Goal: Task Accomplishment & Management: Manage account settings

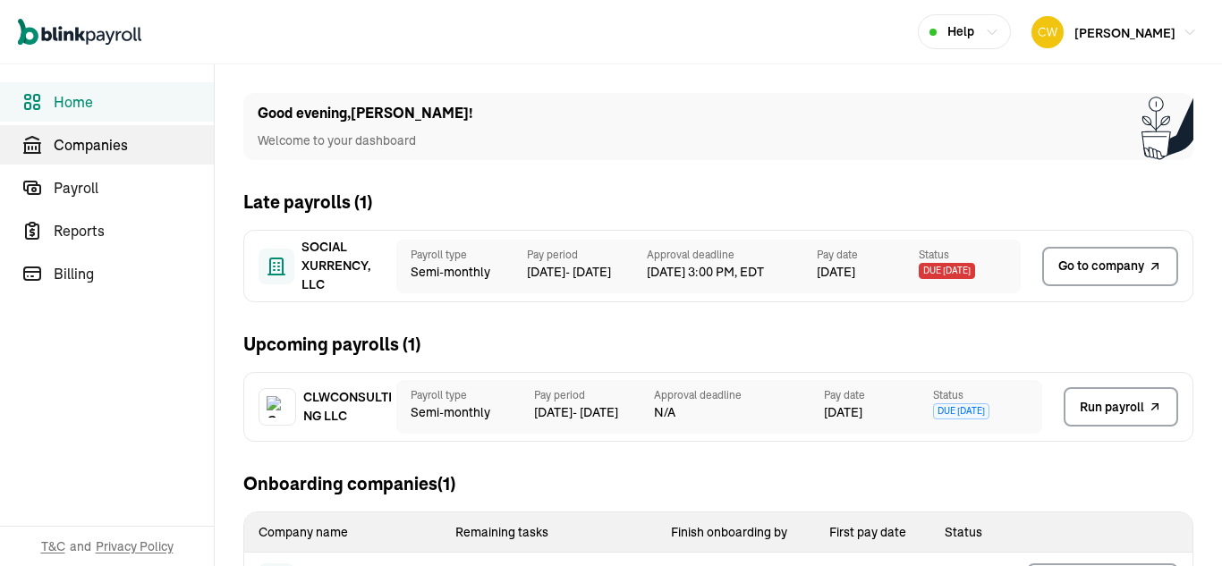
click at [93, 140] on span "Companies" at bounding box center [134, 144] width 160 height 21
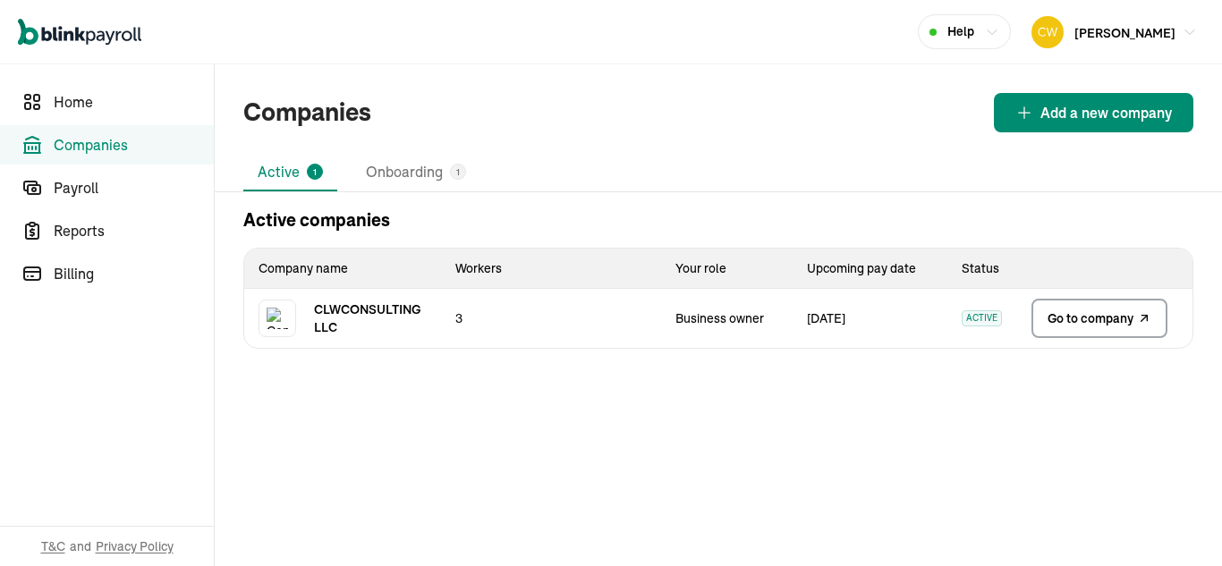
click at [1107, 320] on span "Go to company" at bounding box center [1091, 319] width 86 height 18
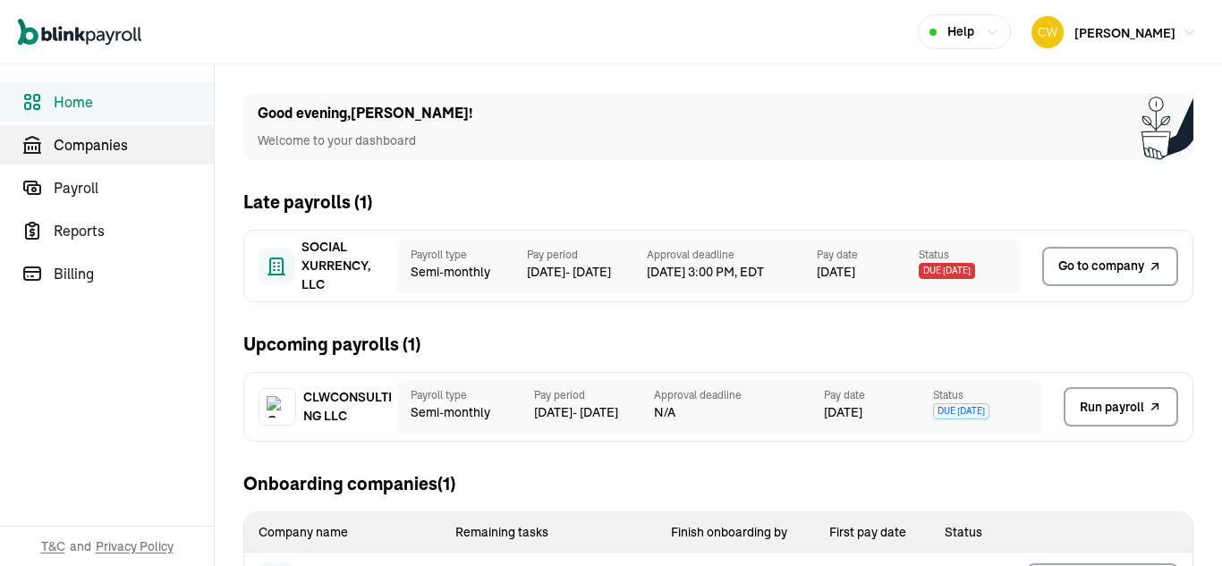
click at [93, 140] on span "Companies" at bounding box center [134, 144] width 160 height 21
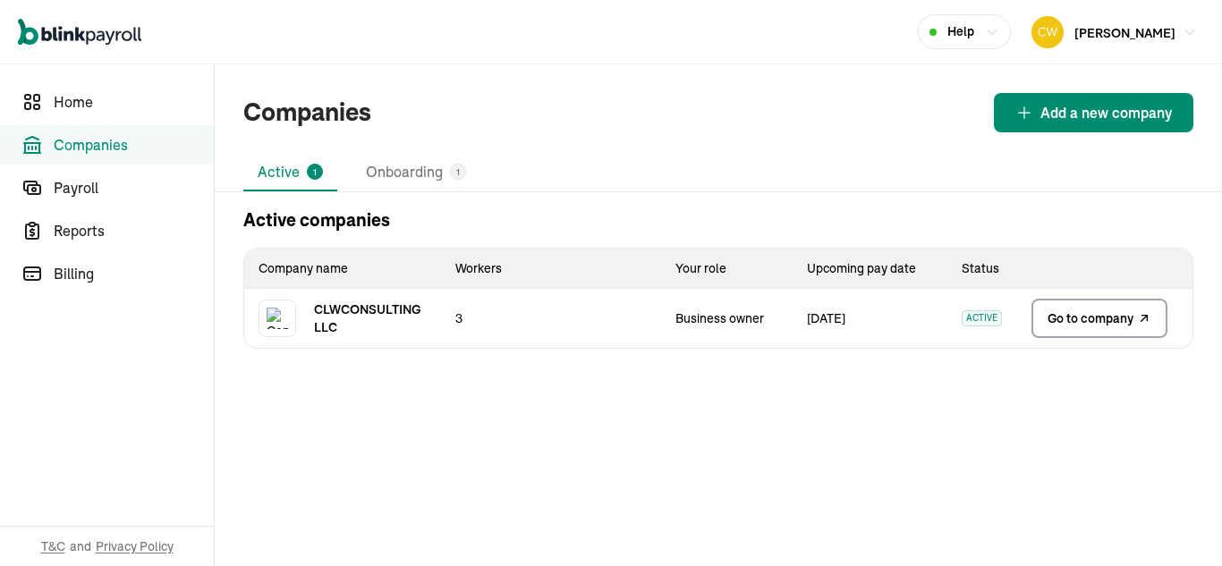
click at [1107, 320] on span "Go to company" at bounding box center [1091, 319] width 86 height 18
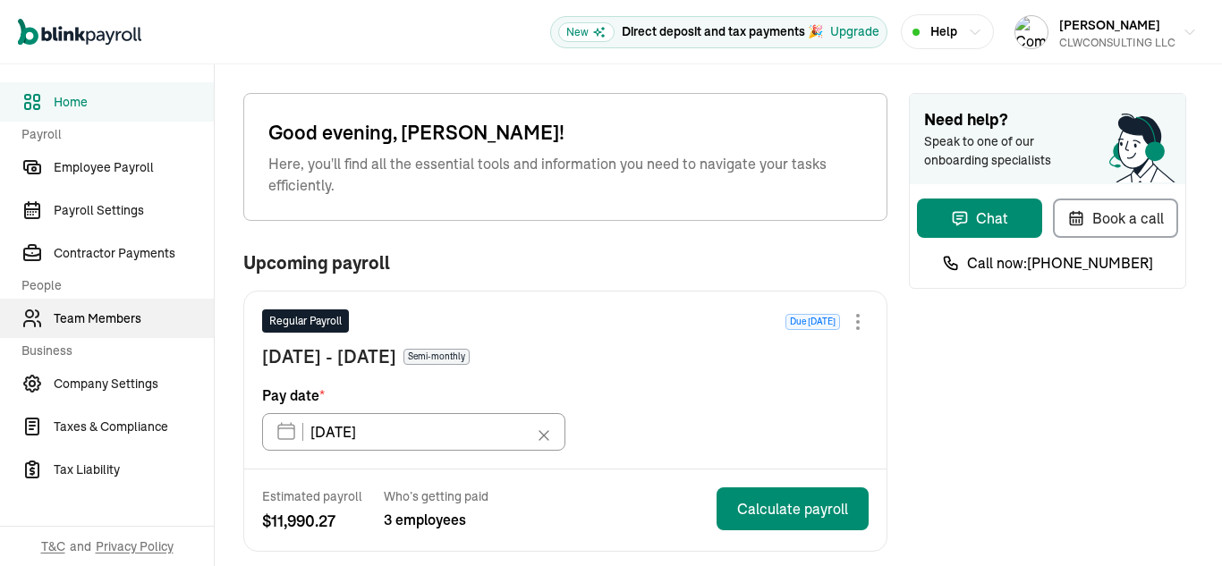
click at [118, 318] on span "Team Members" at bounding box center [134, 319] width 160 height 19
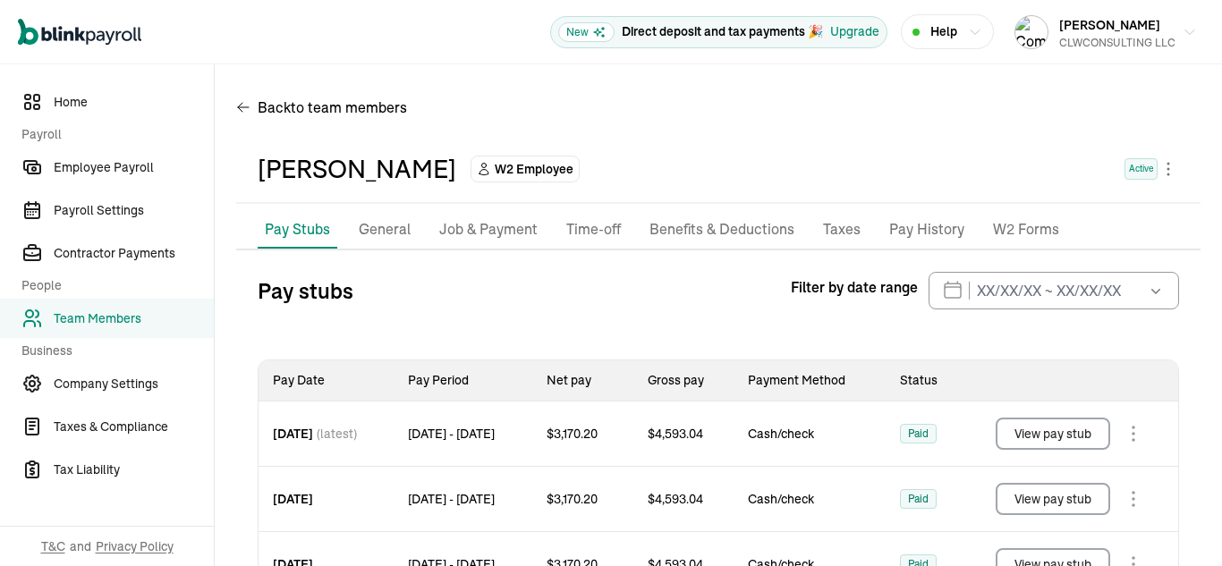
click at [510, 227] on p "Job & Payment" at bounding box center [488, 229] width 98 height 23
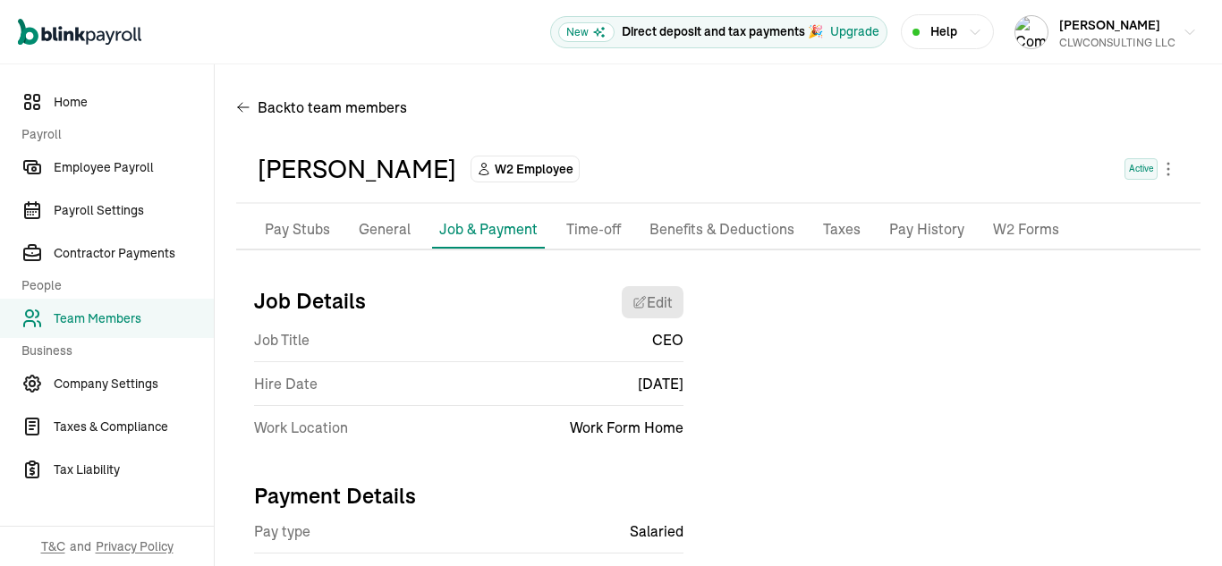
click at [301, 238] on p "Pay Stubs" at bounding box center [297, 229] width 65 height 23
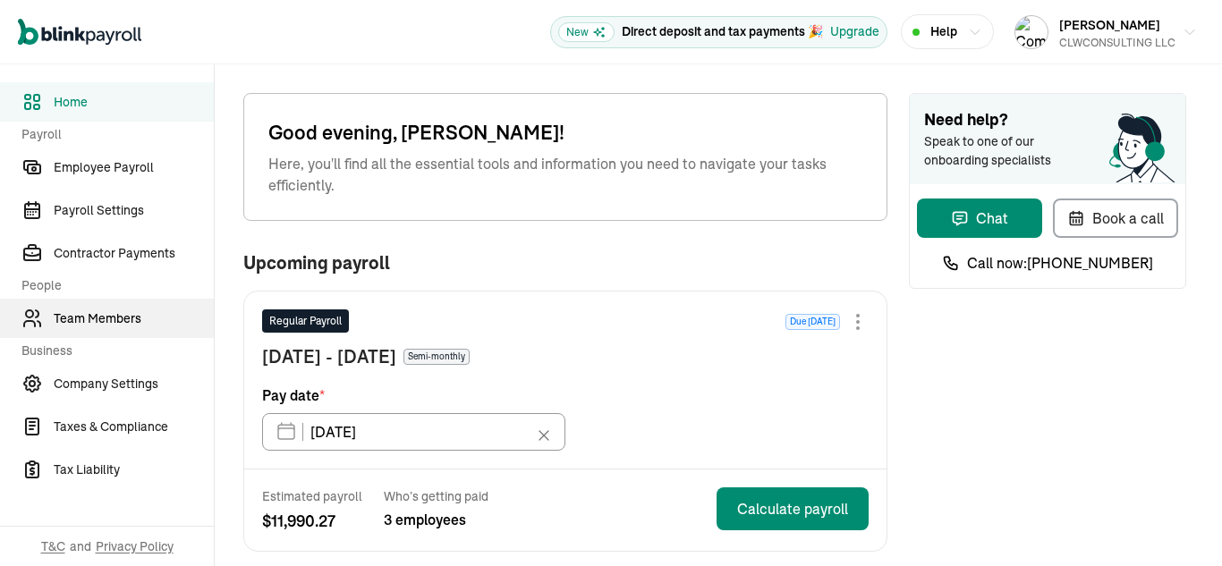
click at [118, 318] on span "Team Members" at bounding box center [134, 319] width 160 height 19
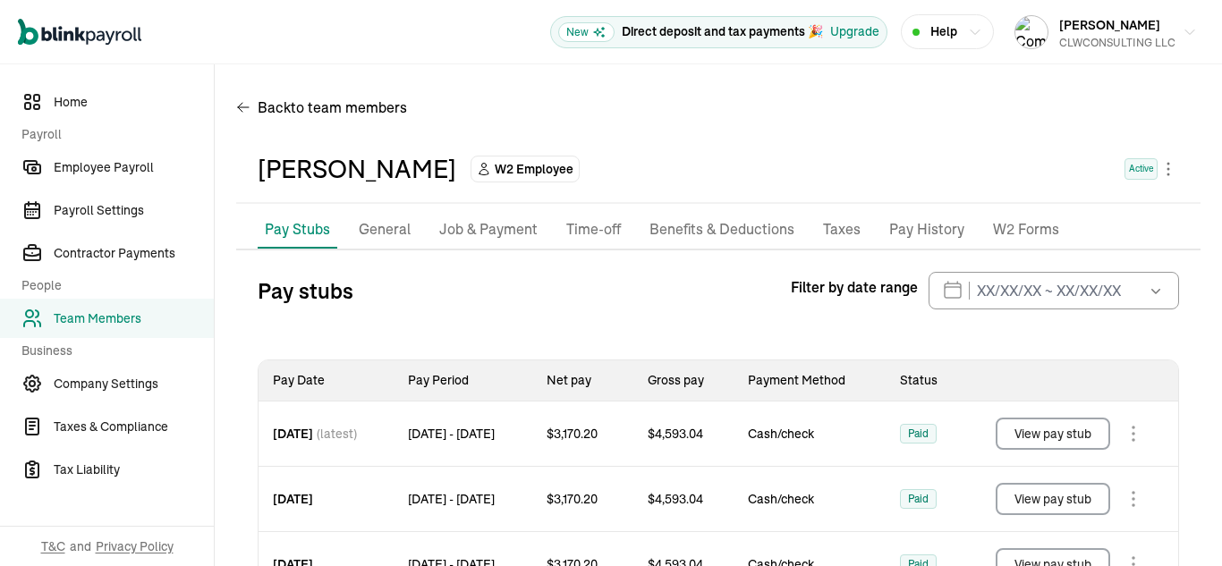
click at [510, 227] on p "Job & Payment" at bounding box center [488, 229] width 98 height 23
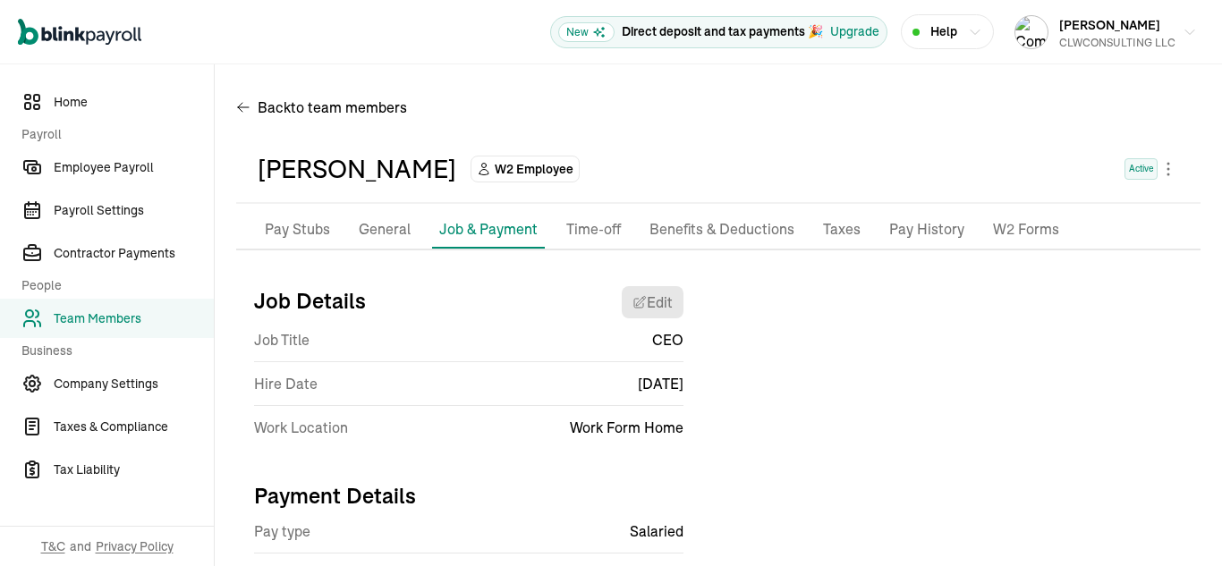
click at [301, 238] on p "Pay Stubs" at bounding box center [297, 229] width 65 height 23
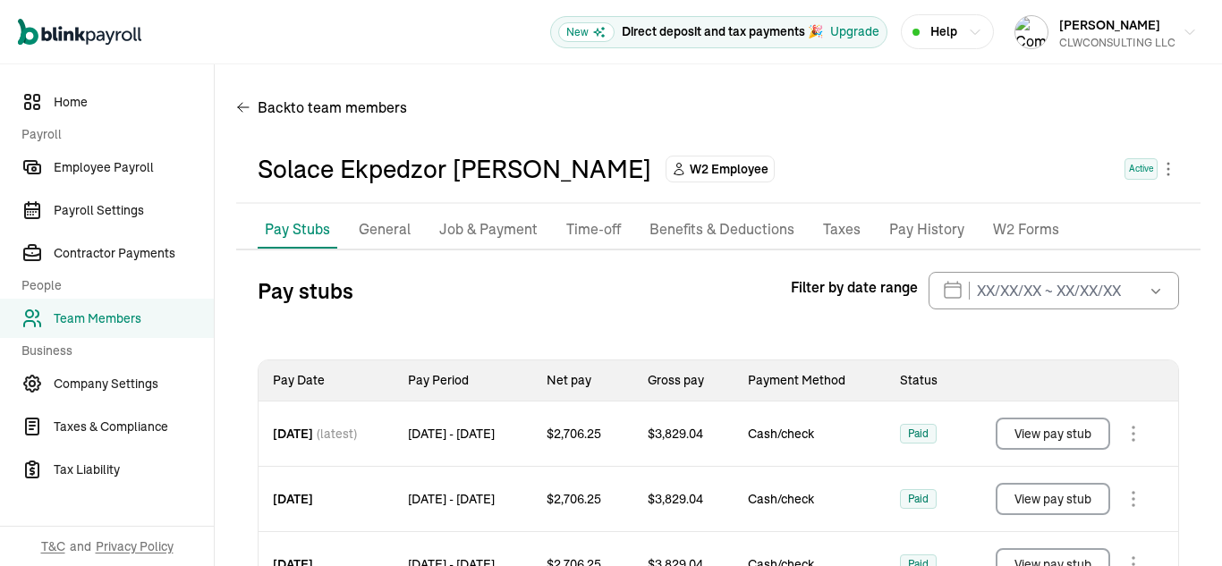
click at [455, 224] on p "Job & Payment" at bounding box center [488, 229] width 98 height 23
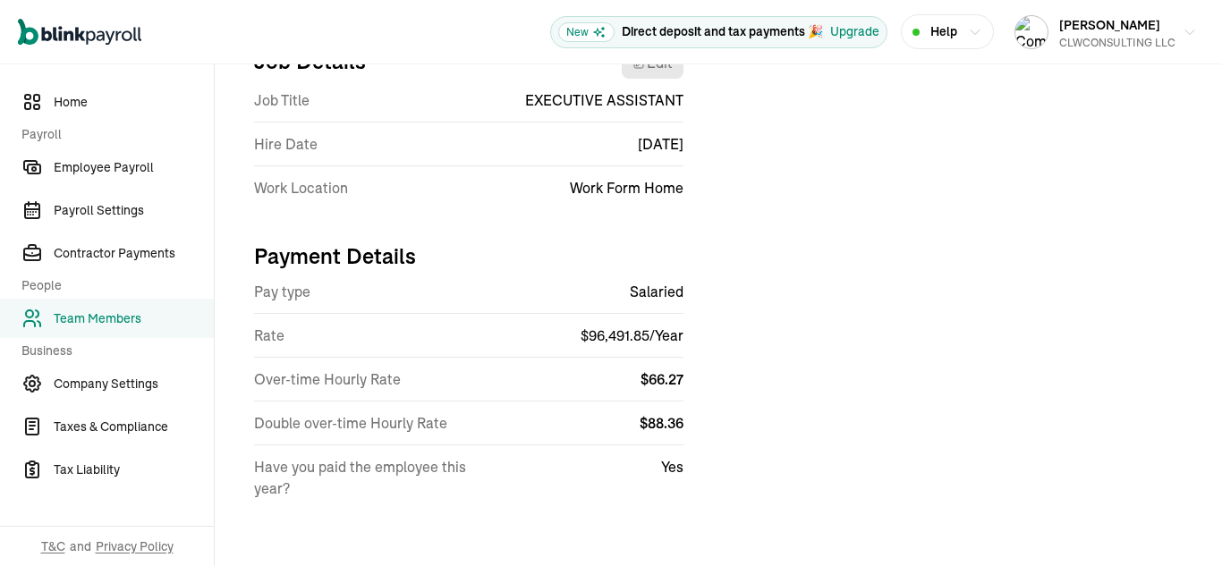
scroll to position [241, 0]
drag, startPoint x: 579, startPoint y: 337, endPoint x: 692, endPoint y: 350, distance: 114.3
click at [692, 350] on div "Job Details Edit Job Title EXECUTIVE ASSISTANT Hire Date [DATE] Work Location W…" at bounding box center [718, 279] width 964 height 496
copy span "$ 96,491.85 / Year"
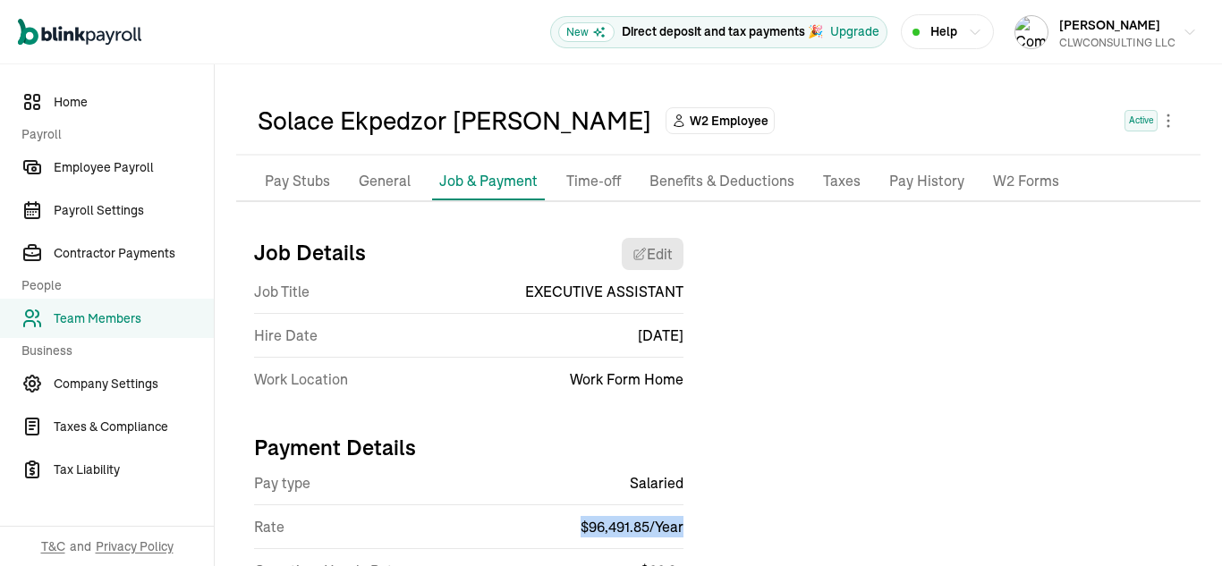
scroll to position [0, 0]
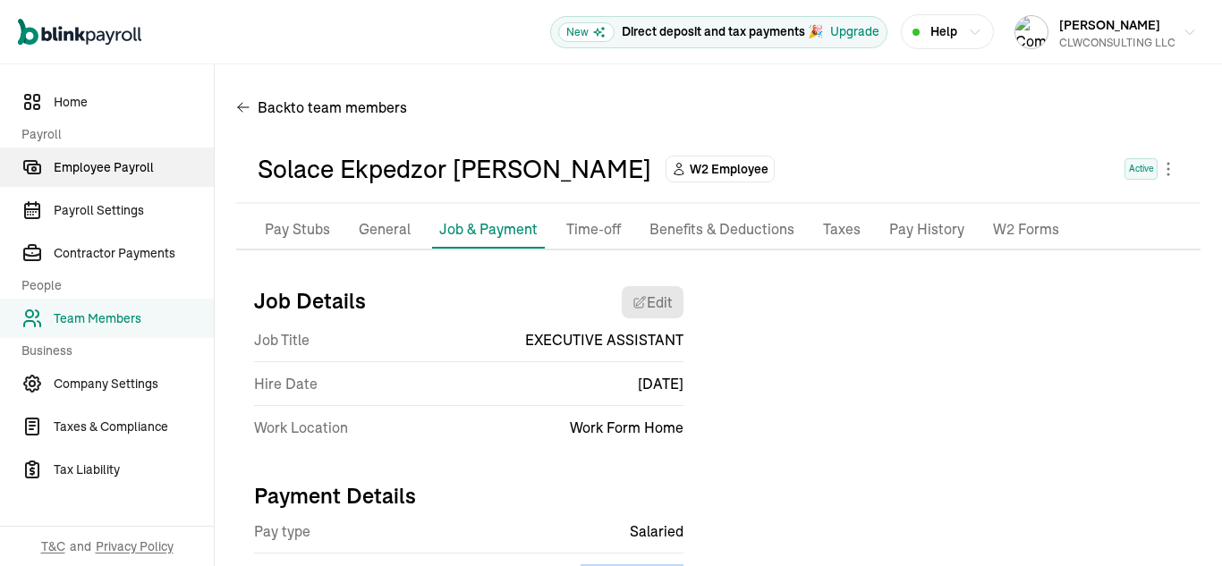
click at [137, 170] on span "Employee Payroll" at bounding box center [134, 167] width 160 height 19
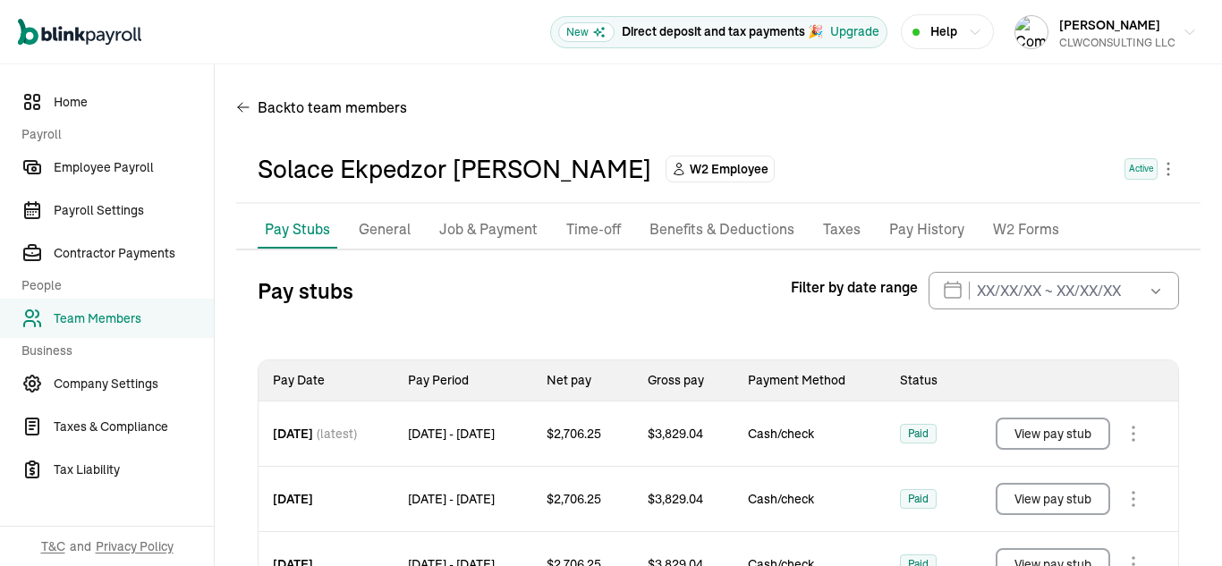
click at [455, 224] on p "Job & Payment" at bounding box center [488, 229] width 98 height 23
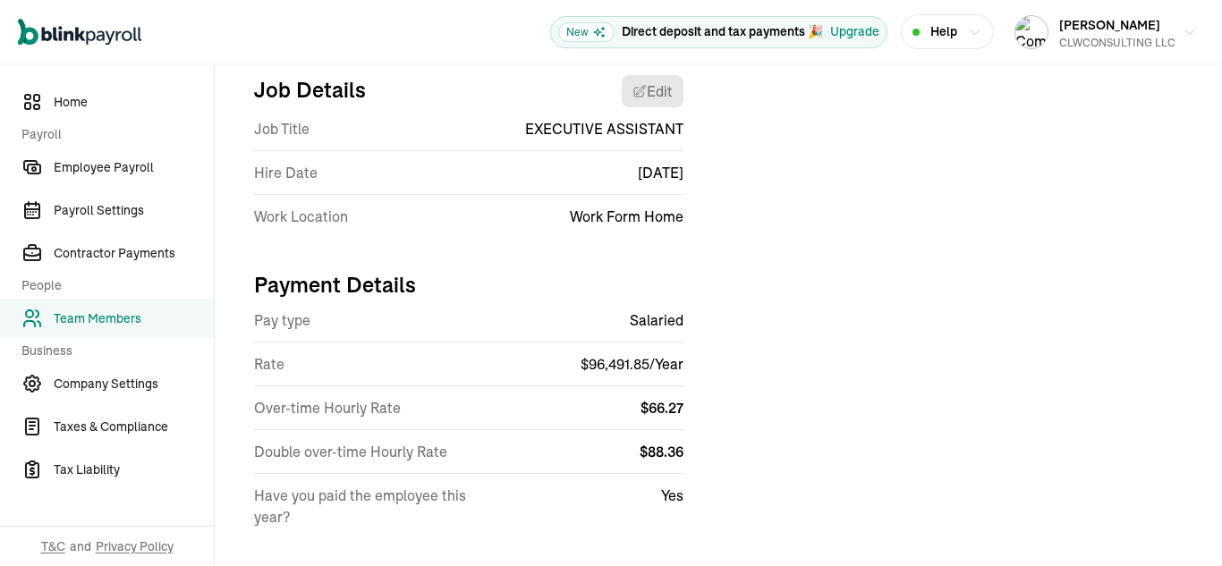
scroll to position [241, 0]
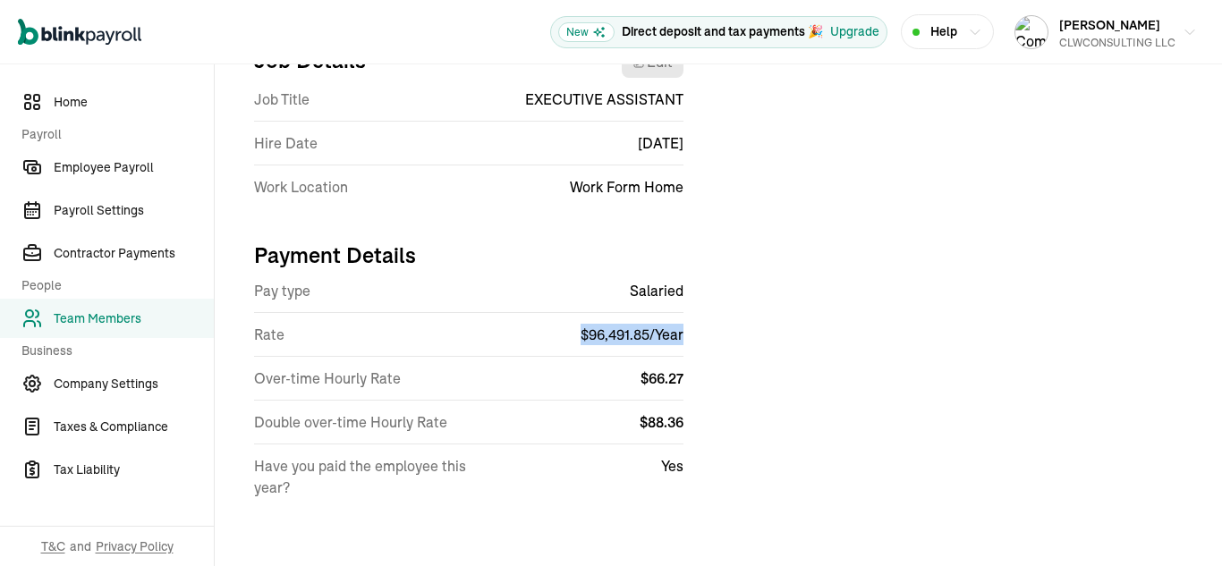
drag, startPoint x: 579, startPoint y: 337, endPoint x: 692, endPoint y: 350, distance: 114.3
click at [692, 350] on div "Job Details Edit Job Title EXECUTIVE ASSISTANT Hire Date [DATE] Work Location W…" at bounding box center [718, 279] width 964 height 496
copy span "$ 96,491.85 / Year"
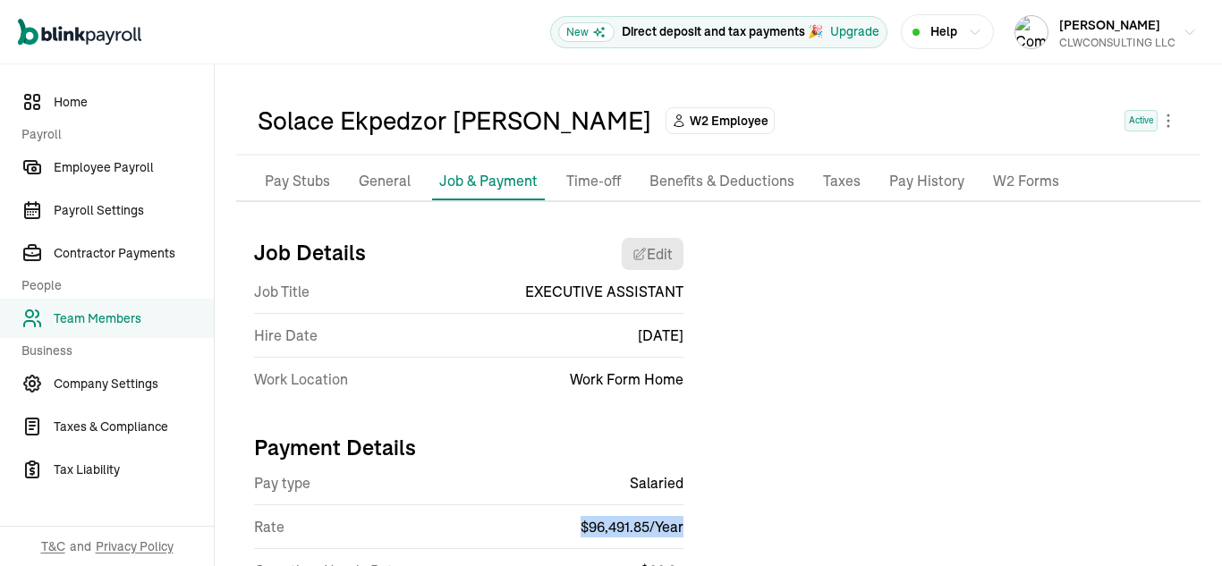
scroll to position [0, 0]
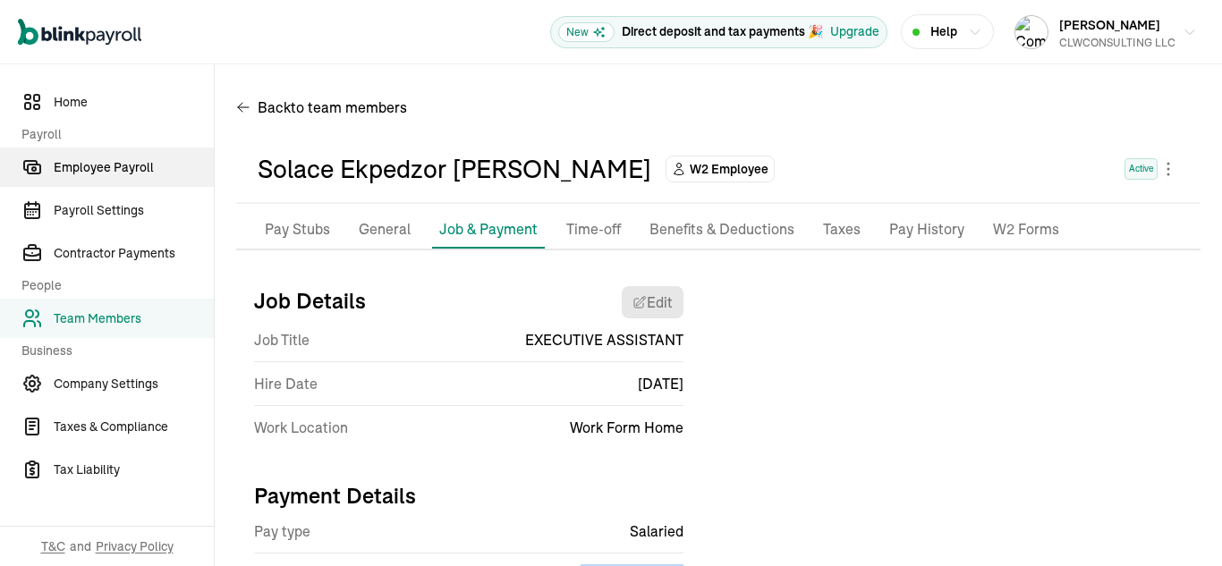
click at [137, 170] on span "Employee Payroll" at bounding box center [134, 167] width 160 height 19
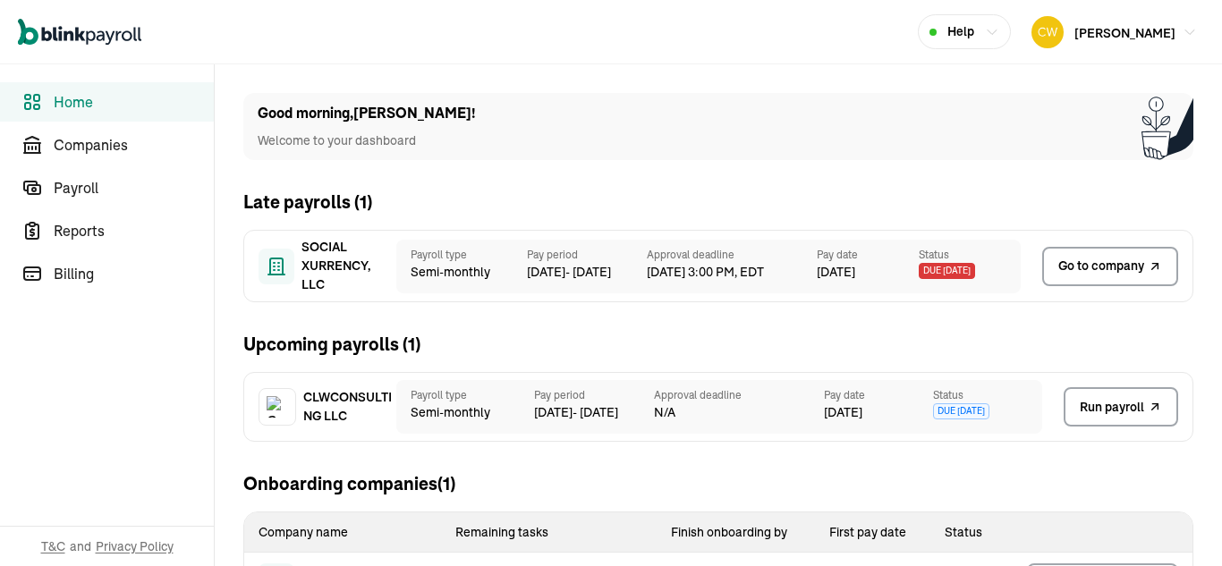
scroll to position [77, 0]
